Goal: Task Accomplishment & Management: Manage account settings

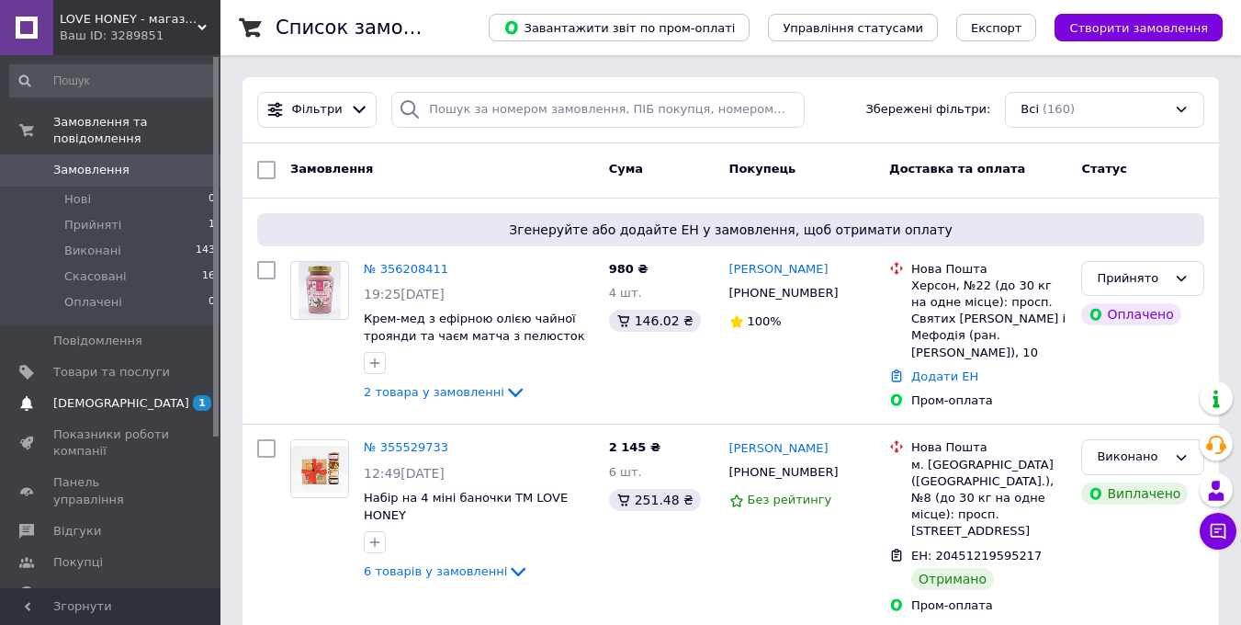
click at [110, 407] on span "[DEMOGRAPHIC_DATA]" at bounding box center [121, 403] width 136 height 17
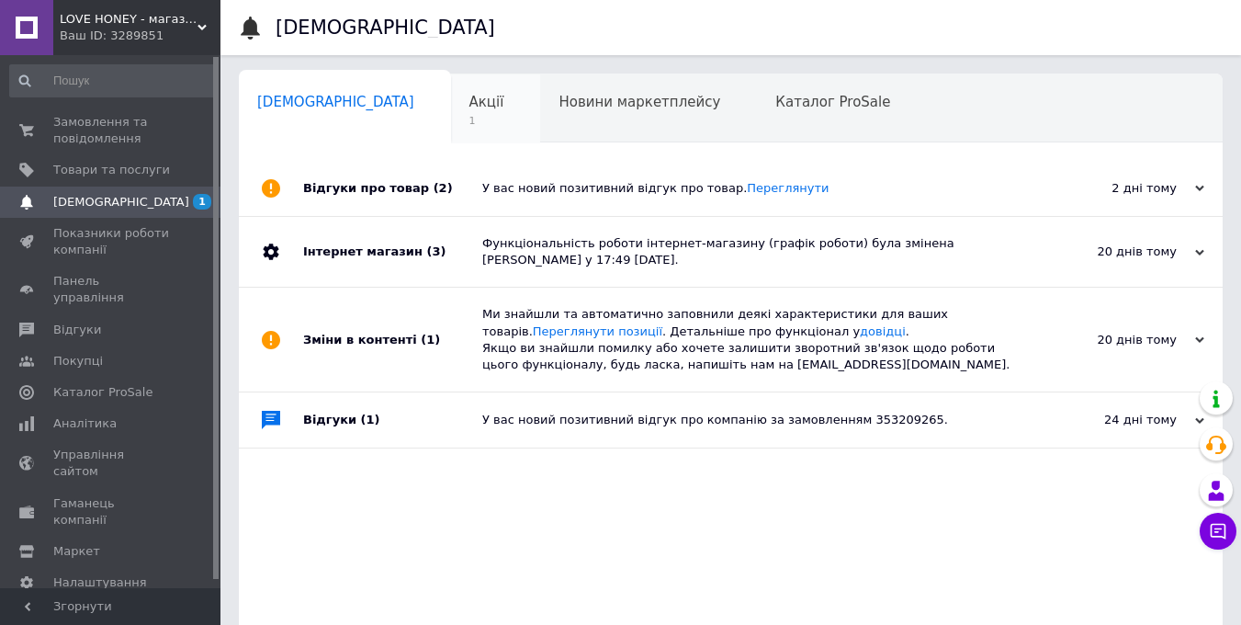
click at [470, 119] on span "1" at bounding box center [487, 121] width 35 height 14
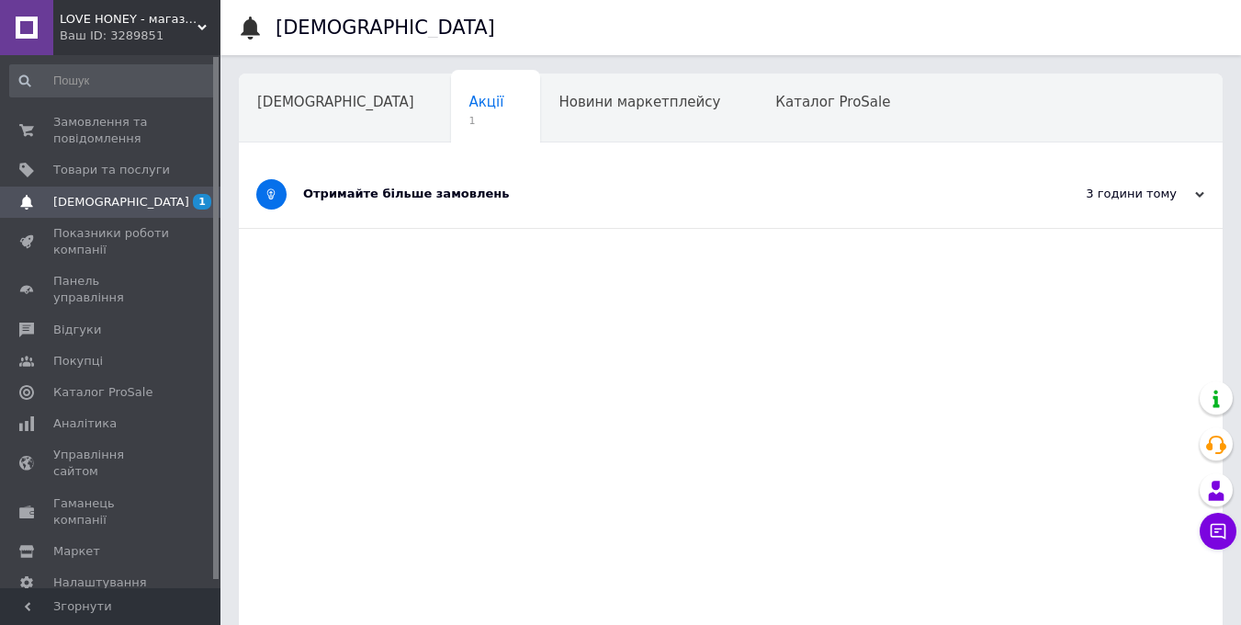
click at [572, 198] on div "Отримайте більше замовлень" at bounding box center [662, 194] width 718 height 17
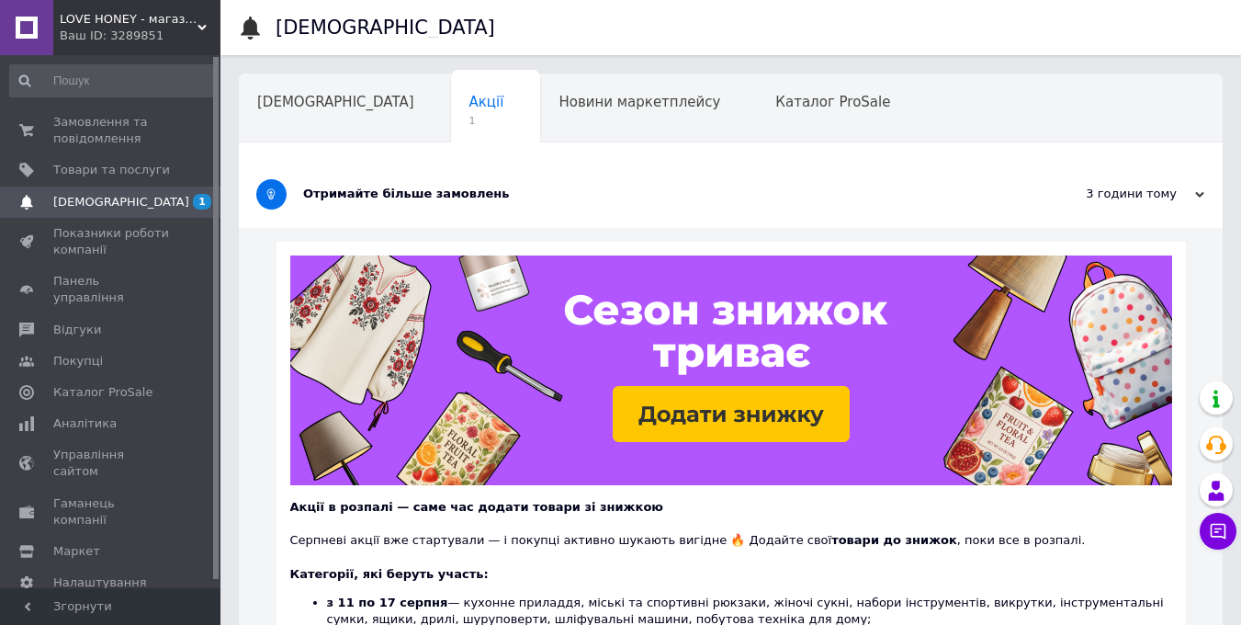
scroll to position [478, 0]
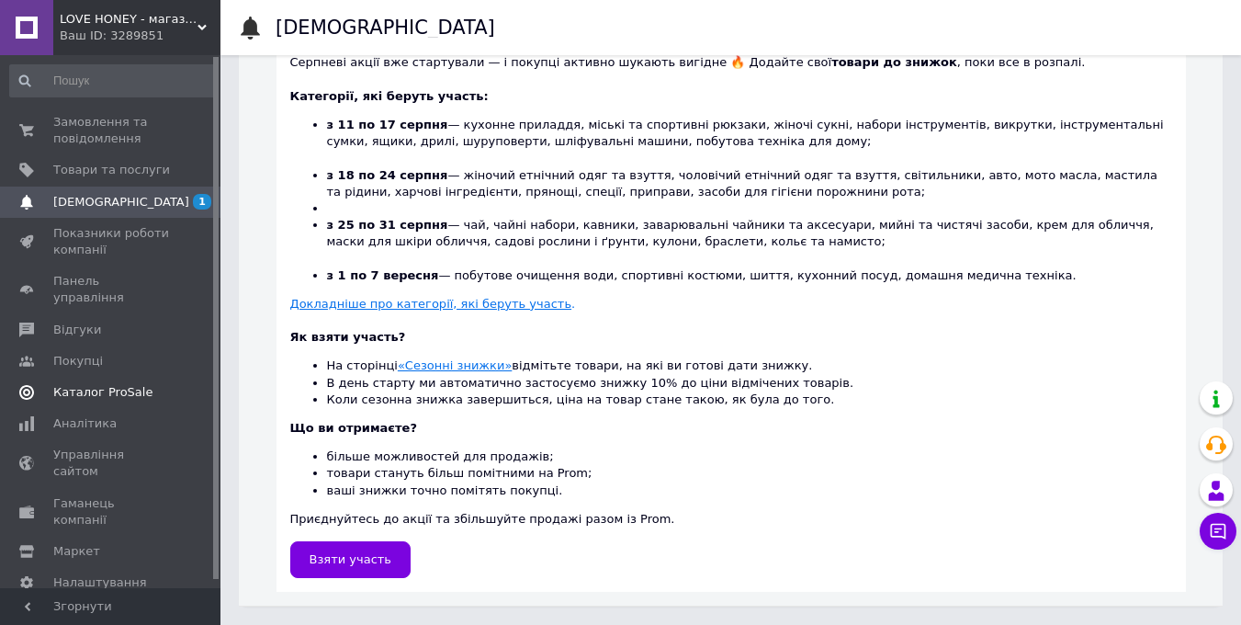
click at [104, 384] on span "Каталог ProSale" at bounding box center [102, 392] width 99 height 17
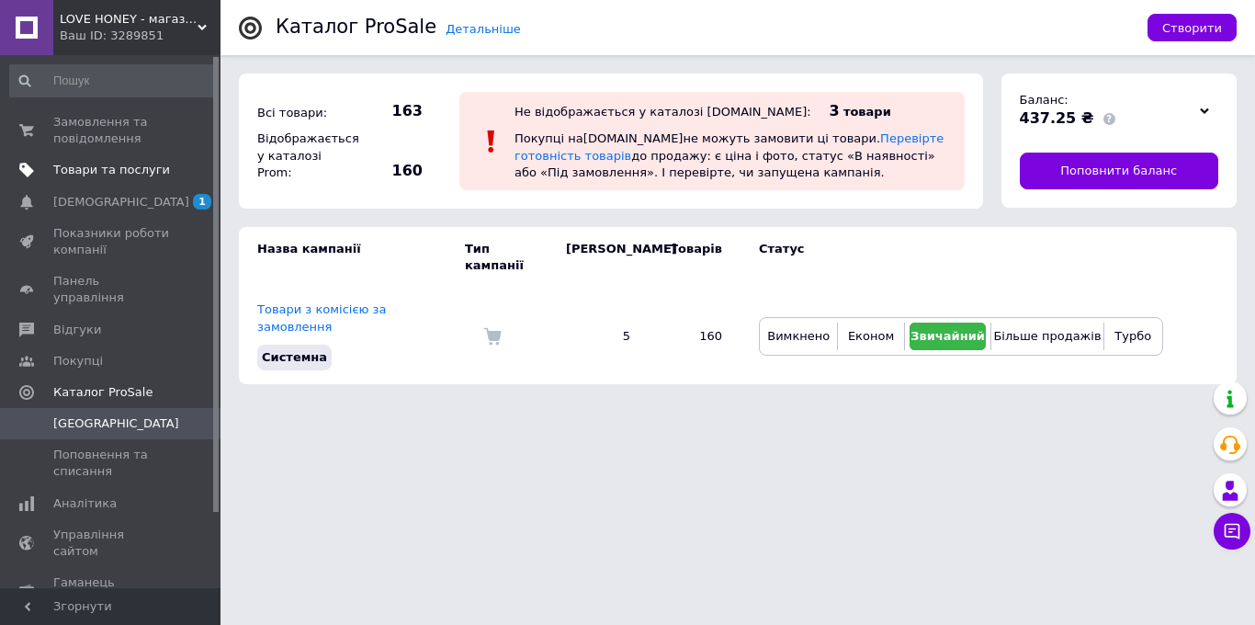
click at [103, 165] on span "Товари та послуги" at bounding box center [111, 170] width 117 height 17
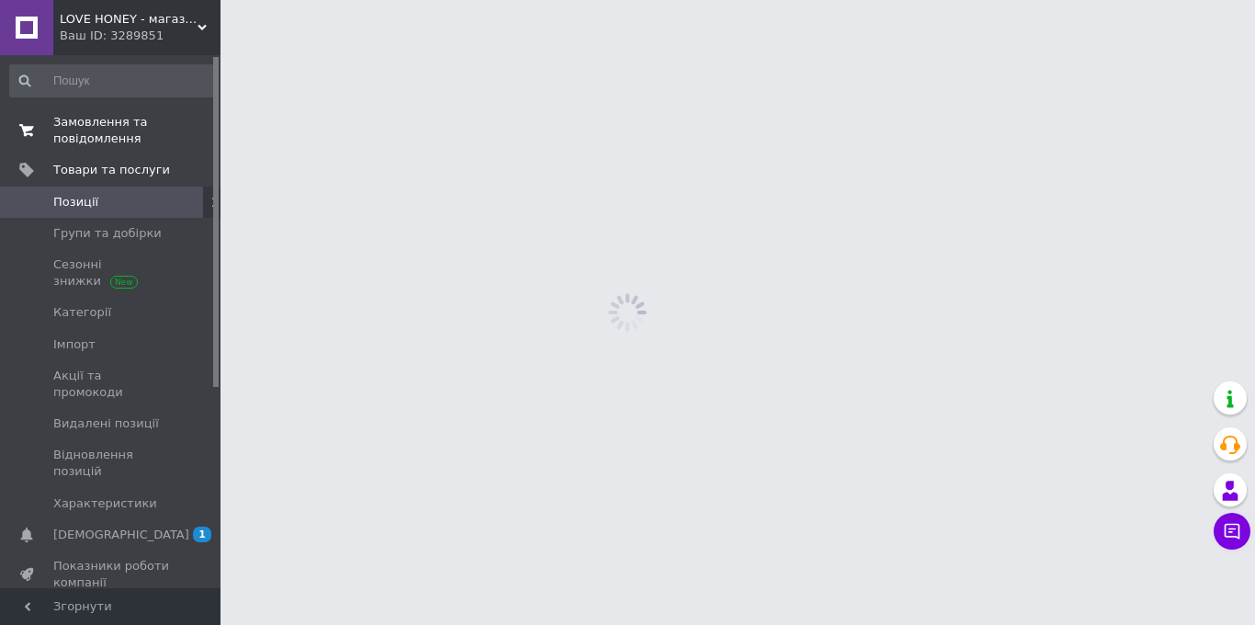
click at [96, 136] on span "Замовлення та повідомлення" at bounding box center [111, 130] width 117 height 33
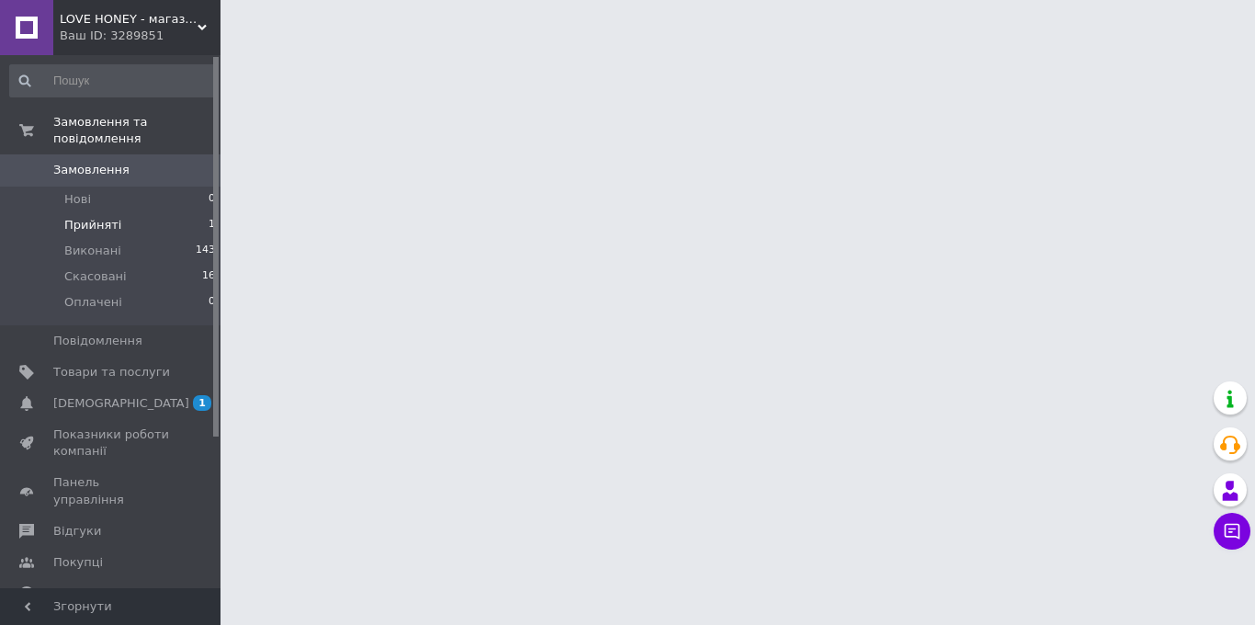
click at [122, 224] on li "Прийняті 1" at bounding box center [113, 225] width 226 height 26
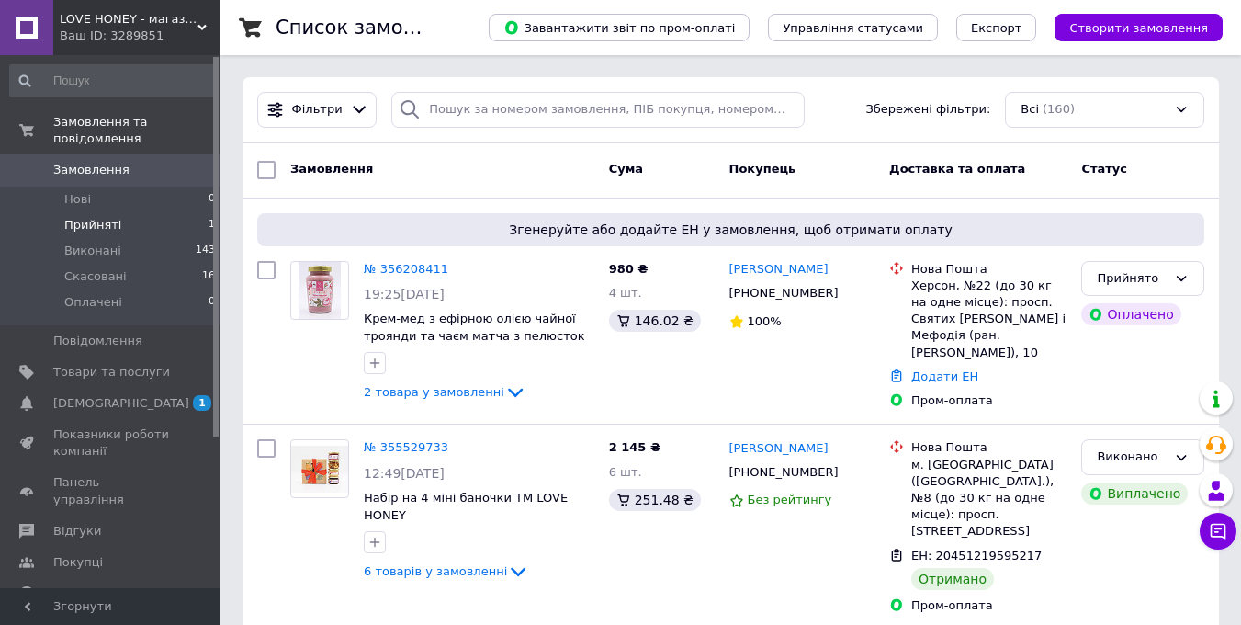
click at [127, 226] on li "Прийняті 1" at bounding box center [113, 225] width 226 height 26
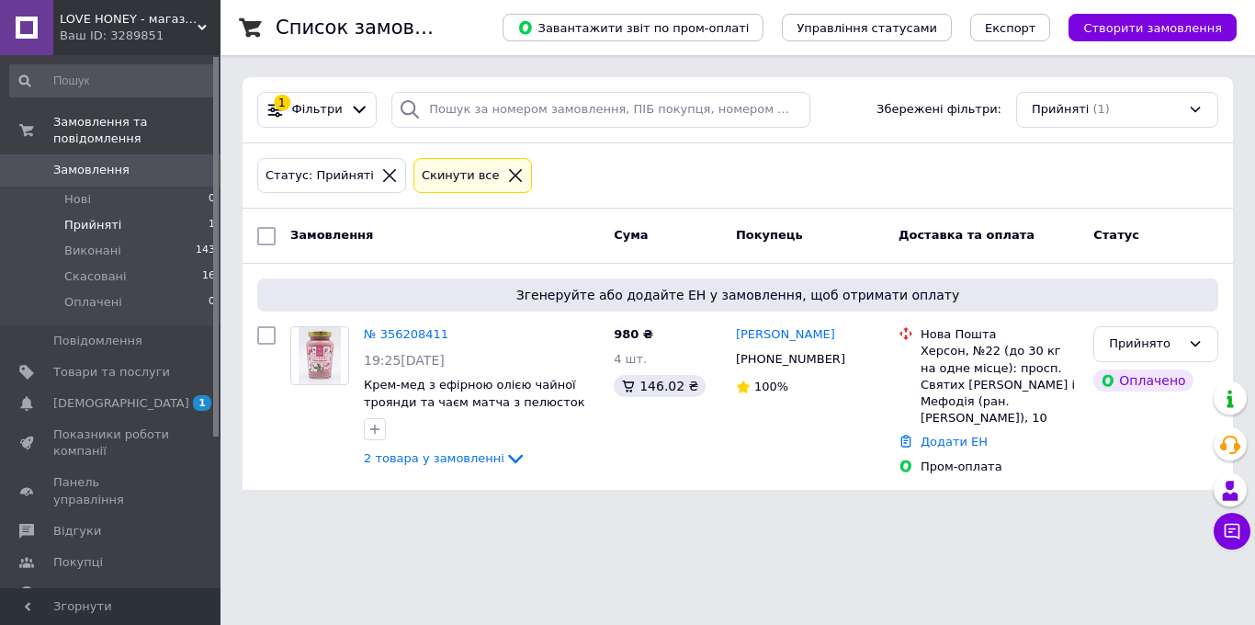
click at [507, 175] on icon at bounding box center [515, 175] width 17 height 17
